Goal: Register for event/course

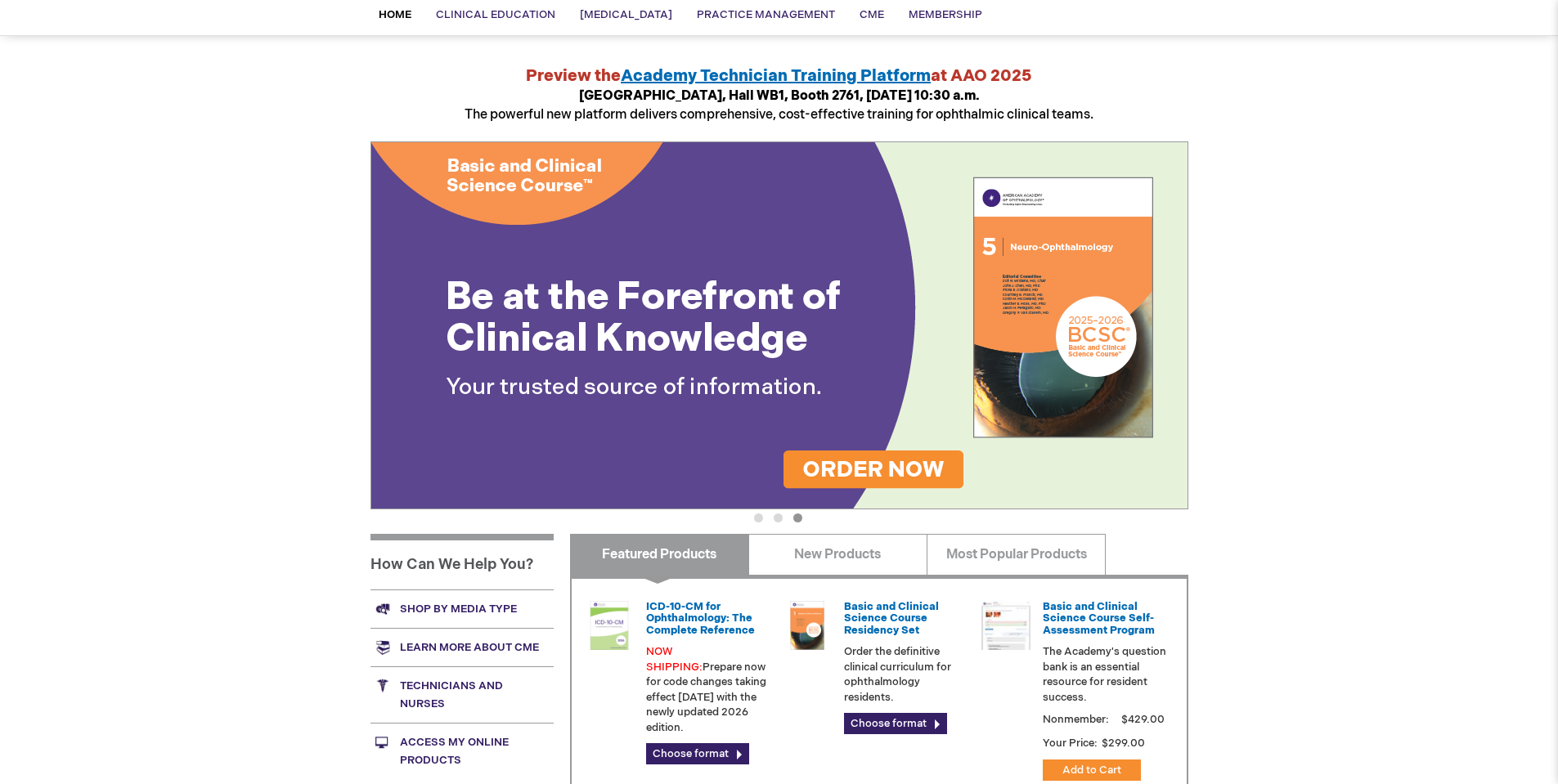
scroll to position [163, 0]
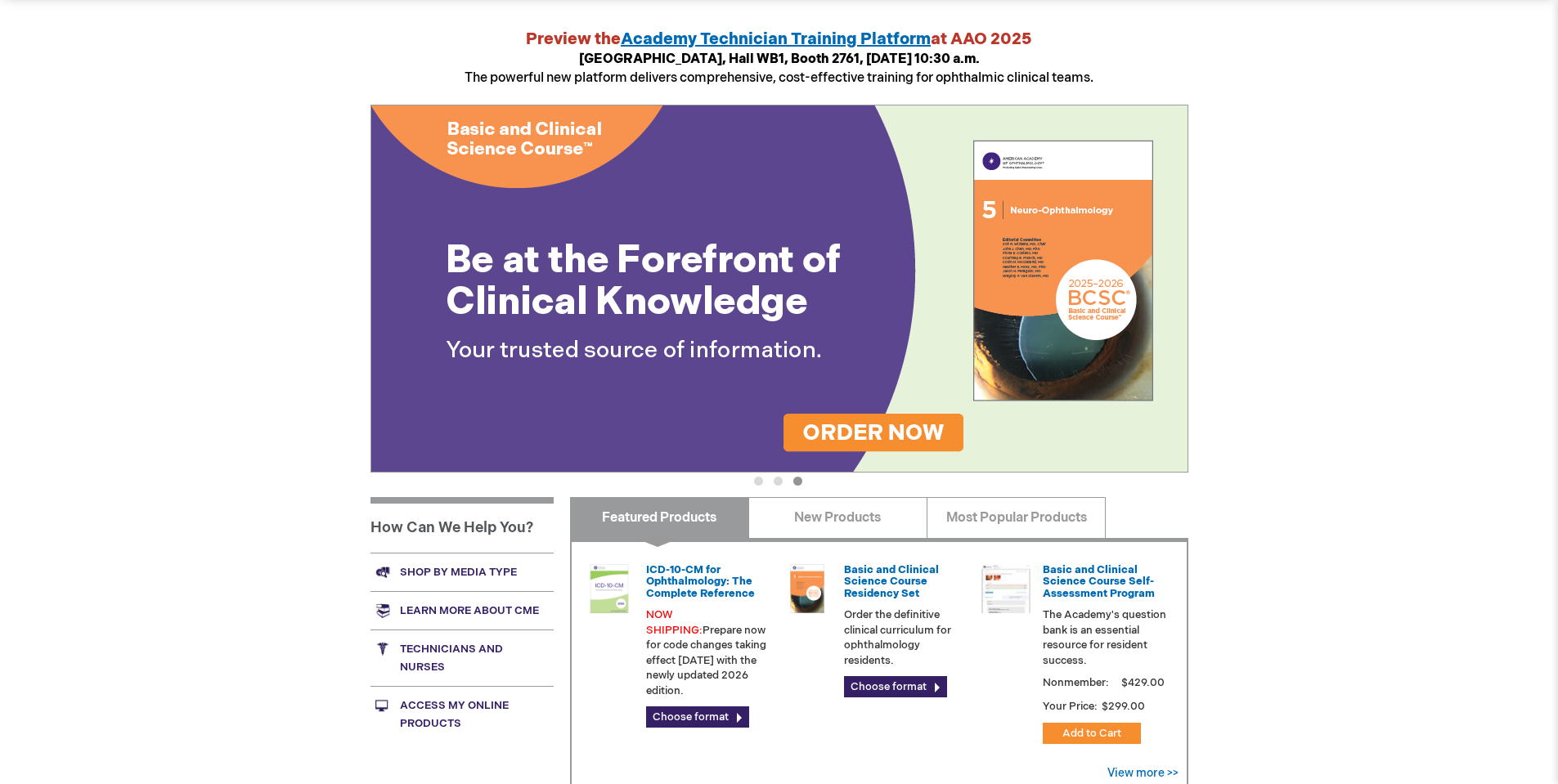
click at [774, 483] on button "2" at bounding box center [778, 481] width 9 height 9
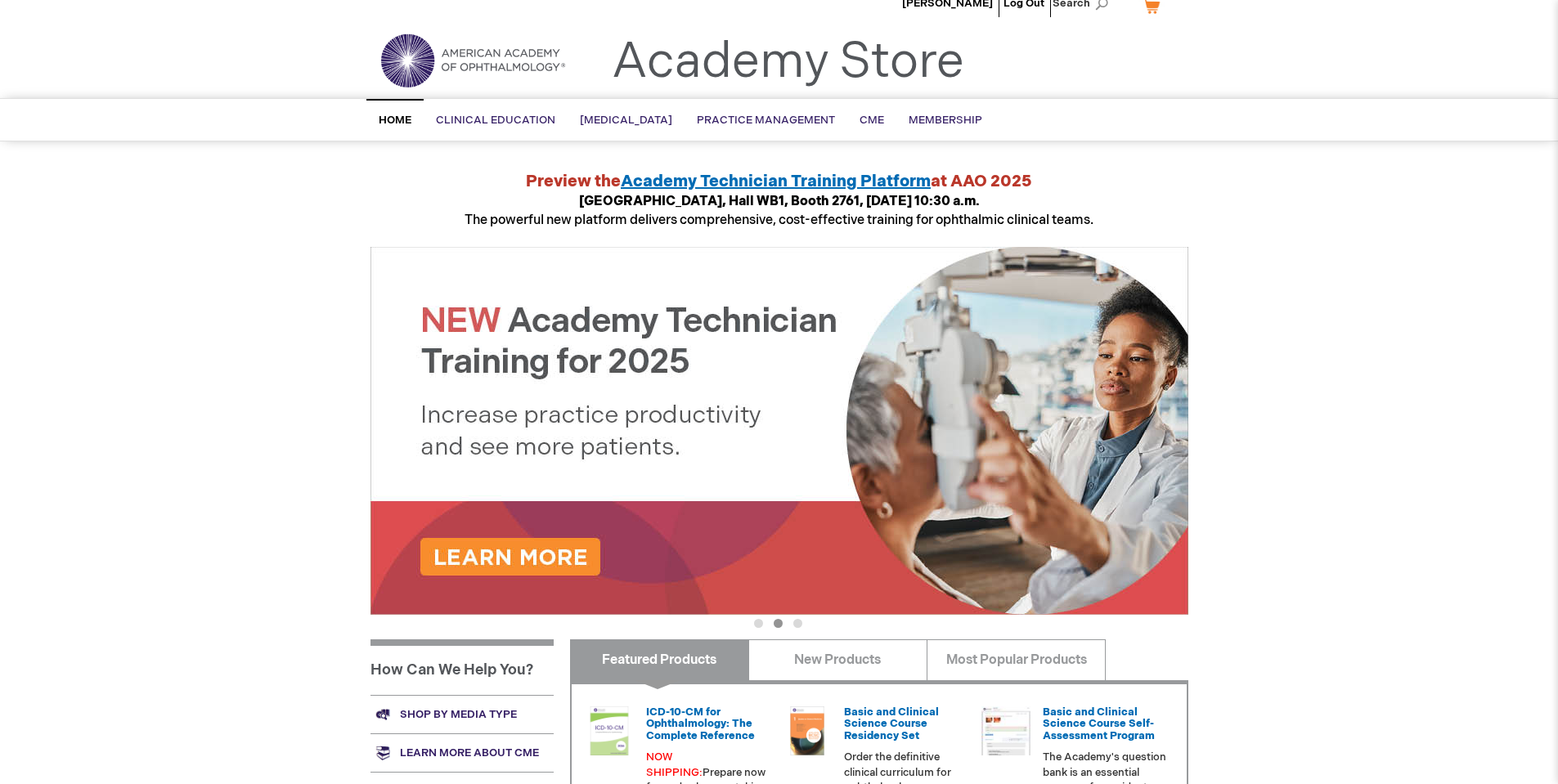
scroll to position [0, 0]
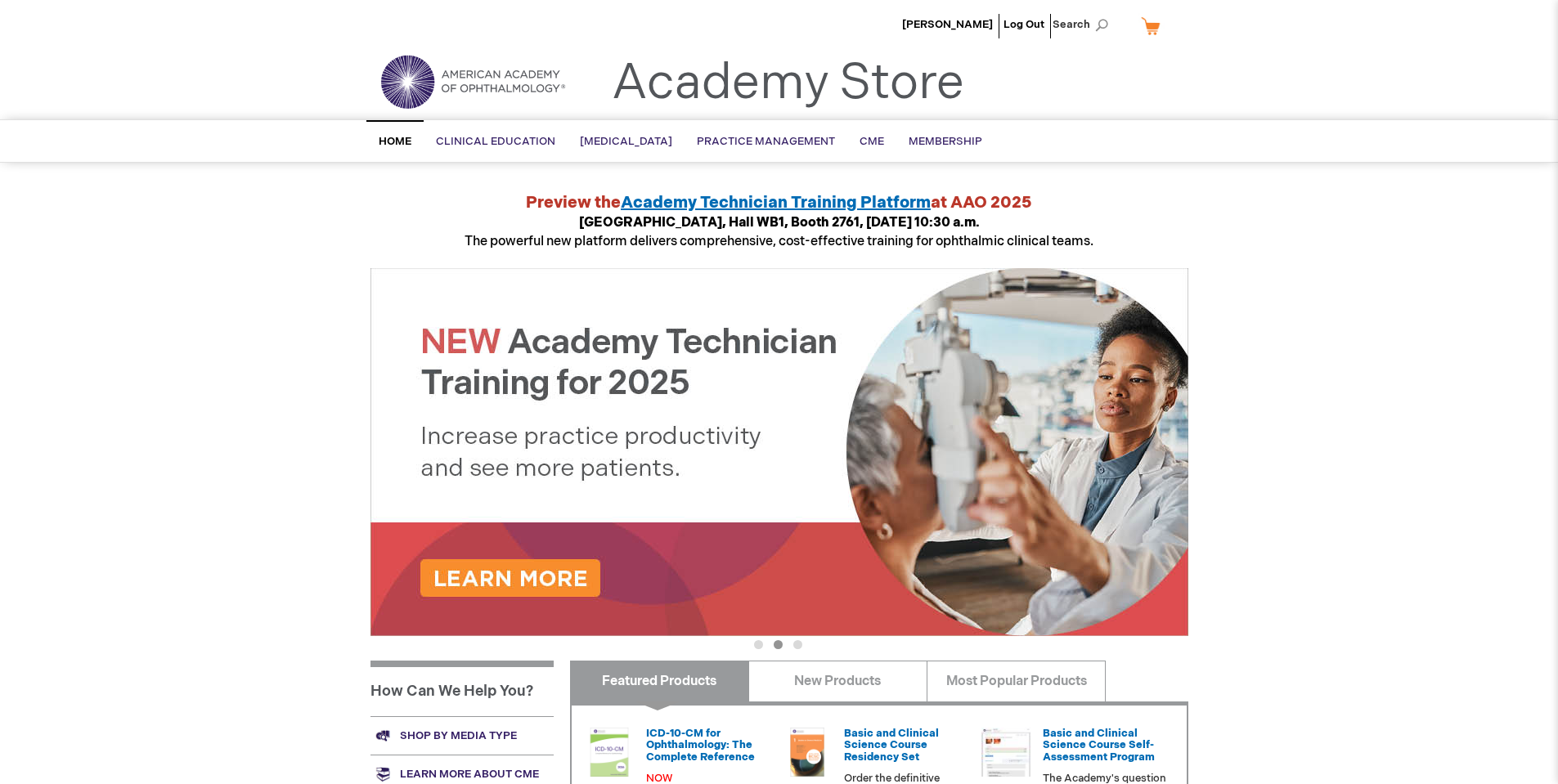
click at [779, 196] on span "Academy Technician Training Platform" at bounding box center [776, 202] width 310 height 19
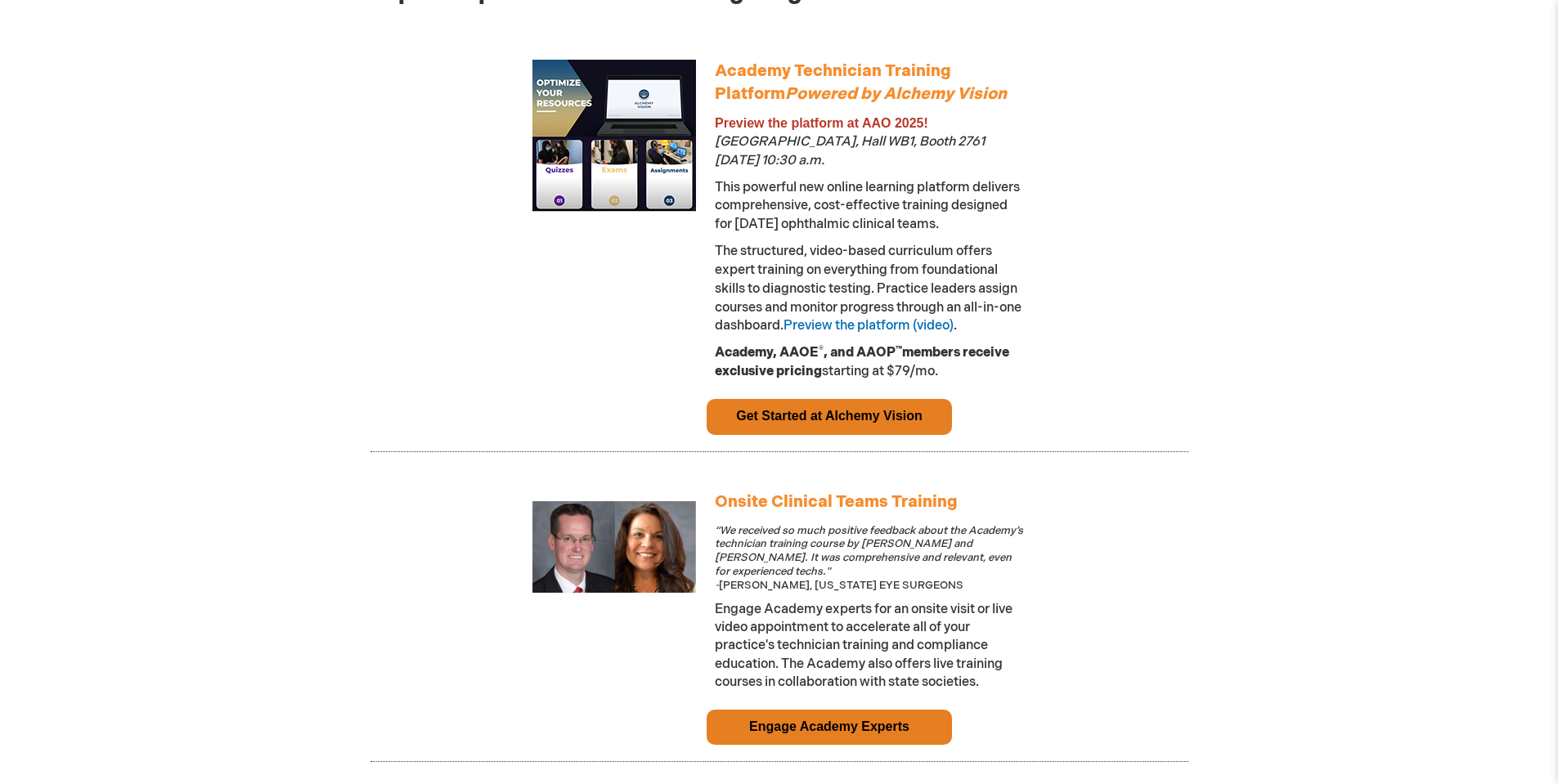
scroll to position [982, 0]
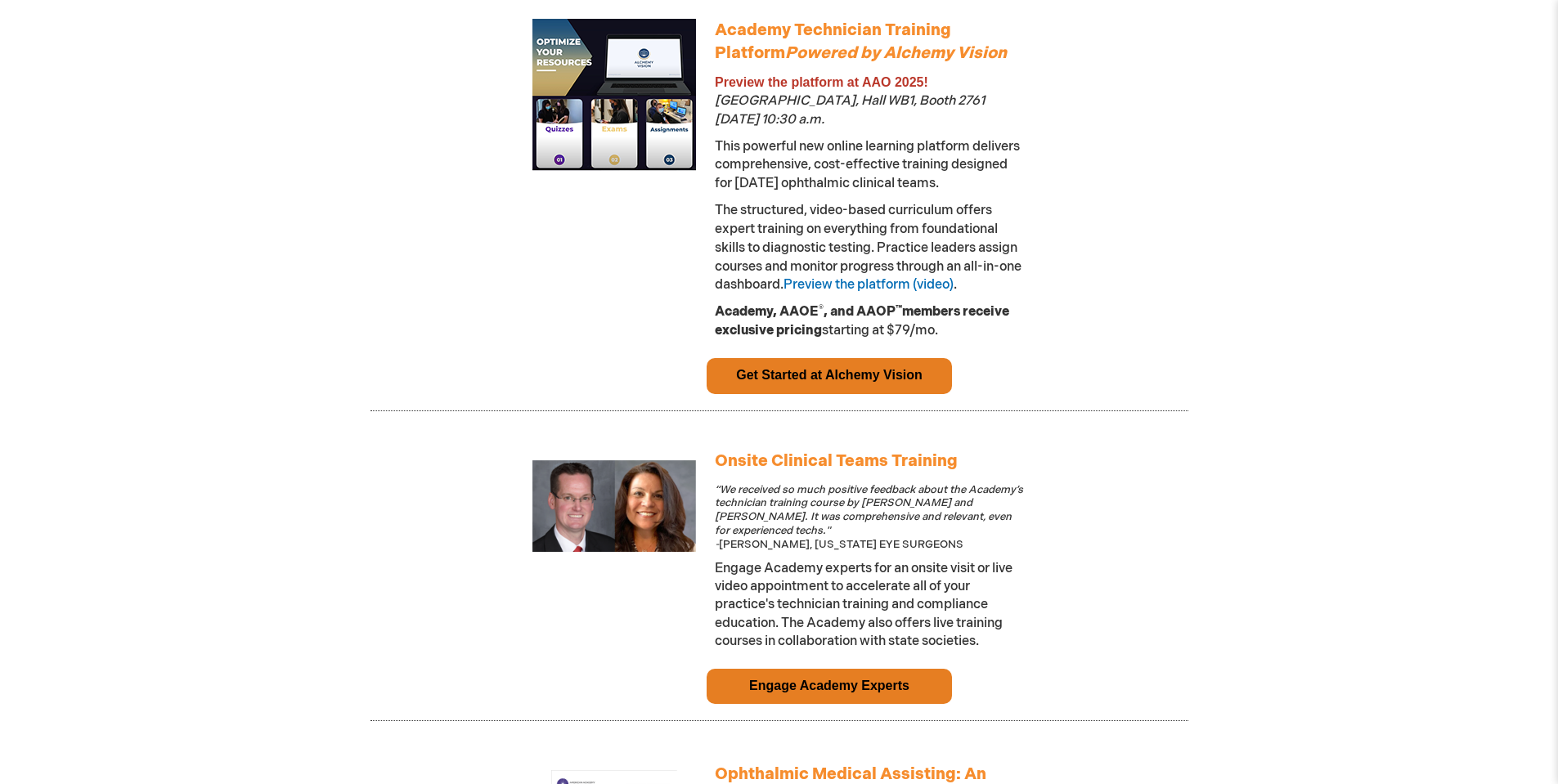
click at [868, 382] on link "Get Started at Alchemy Vision" at bounding box center [829, 374] width 187 height 14
